Goal: Task Accomplishment & Management: Use online tool/utility

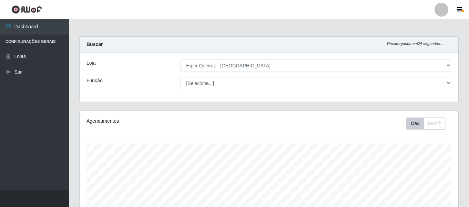
select select "497"
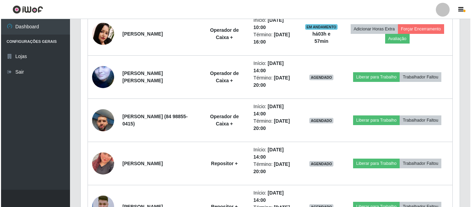
scroll to position [336, 0]
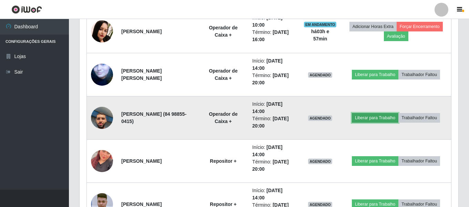
click at [371, 119] on button "Liberar para Trabalho" at bounding box center [375, 118] width 47 height 10
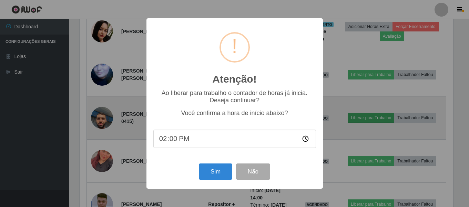
scroll to position [143, 376]
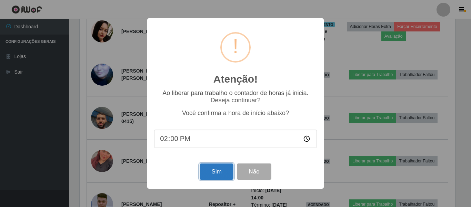
click at [217, 170] on button "Sim" at bounding box center [216, 171] width 33 height 16
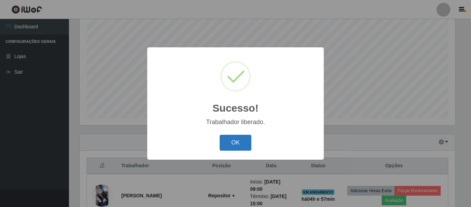
click at [232, 139] on button "OK" at bounding box center [236, 143] width 32 height 16
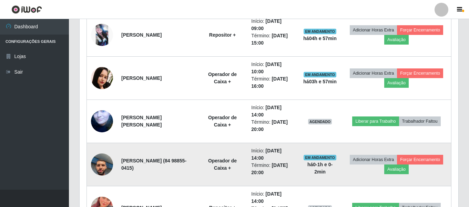
scroll to position [301, 0]
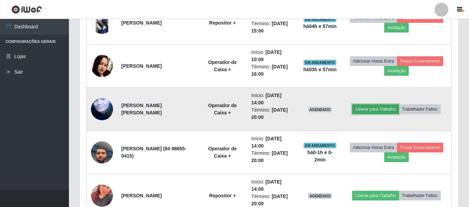
click at [393, 109] on button "Liberar para Trabalho" at bounding box center [376, 109] width 47 height 10
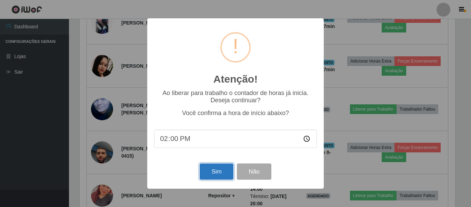
click at [219, 177] on button "Sim" at bounding box center [216, 171] width 33 height 16
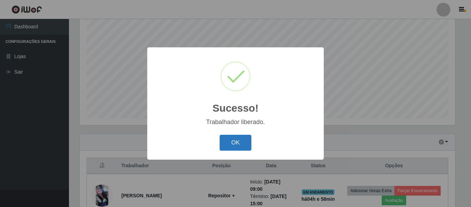
click at [239, 141] on button "OK" at bounding box center [236, 143] width 32 height 16
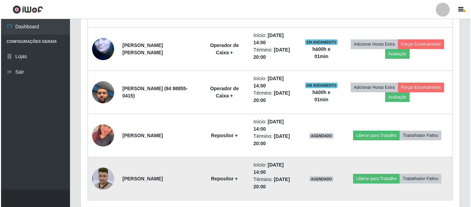
scroll to position [387, 0]
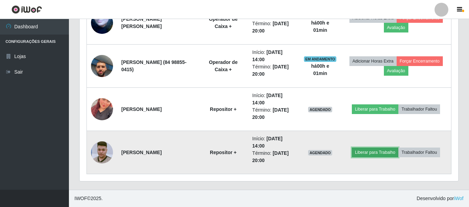
click at [385, 151] on button "Liberar para Trabalho" at bounding box center [375, 152] width 47 height 10
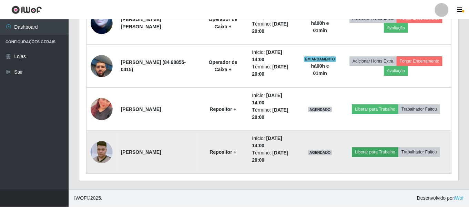
scroll to position [143, 376]
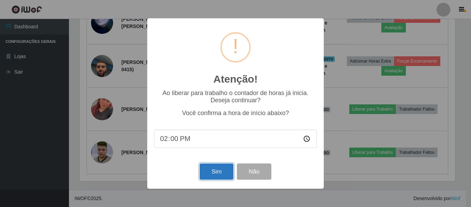
click at [215, 169] on button "Sim" at bounding box center [216, 171] width 33 height 16
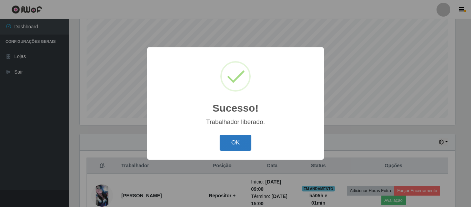
click at [243, 146] on button "OK" at bounding box center [236, 143] width 32 height 16
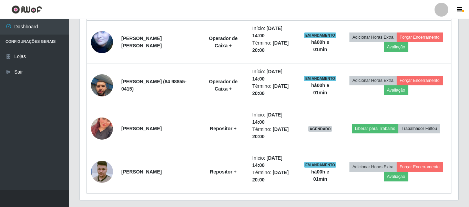
scroll to position [370, 0]
